Goal: Task Accomplishment & Management: Use online tool/utility

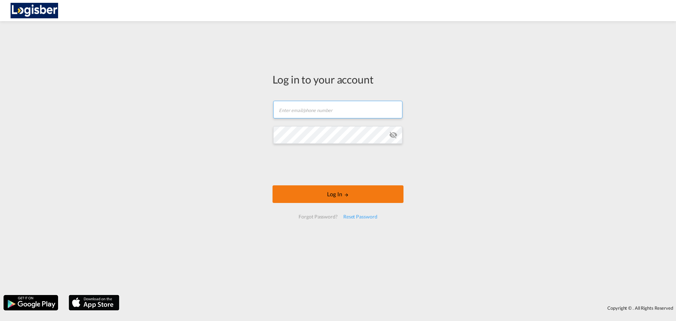
type input "[PERSON_NAME][EMAIL_ADDRESS][DOMAIN_NAME]"
click at [340, 192] on button "Log In" at bounding box center [338, 194] width 131 height 18
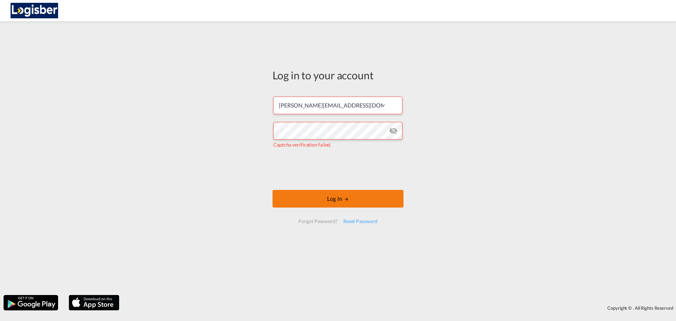
click at [358, 203] on button "Log In" at bounding box center [338, 199] width 131 height 18
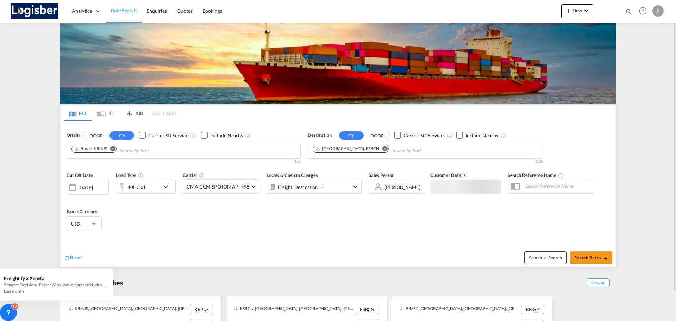
click at [112, 112] on md-tab-item "LCL" at bounding box center [106, 112] width 28 height 15
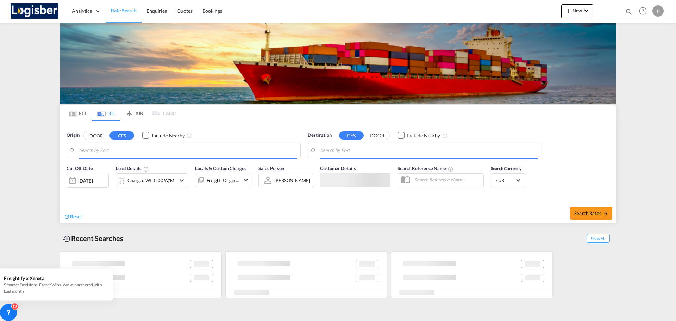
type input "[GEOGRAPHIC_DATA], INICD"
type input "[GEOGRAPHIC_DATA], ESBCN"
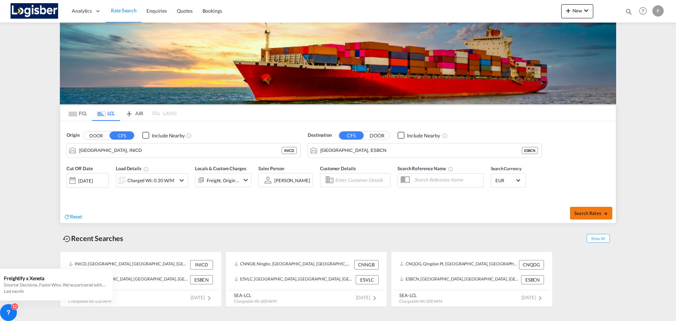
click at [592, 208] on button "Search Rates" at bounding box center [591, 213] width 42 height 13
type input "INICD to ESBCN / [DATE]"
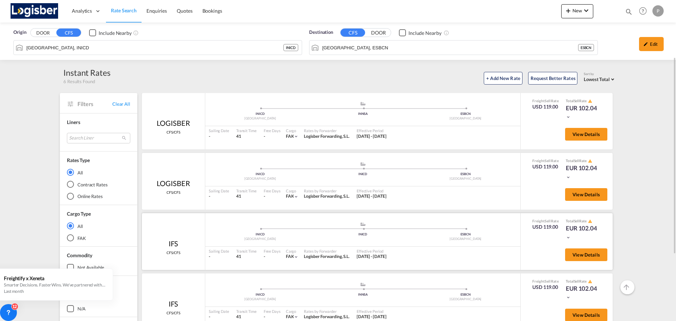
scroll to position [35, 0]
